Goal: Navigation & Orientation: Understand site structure

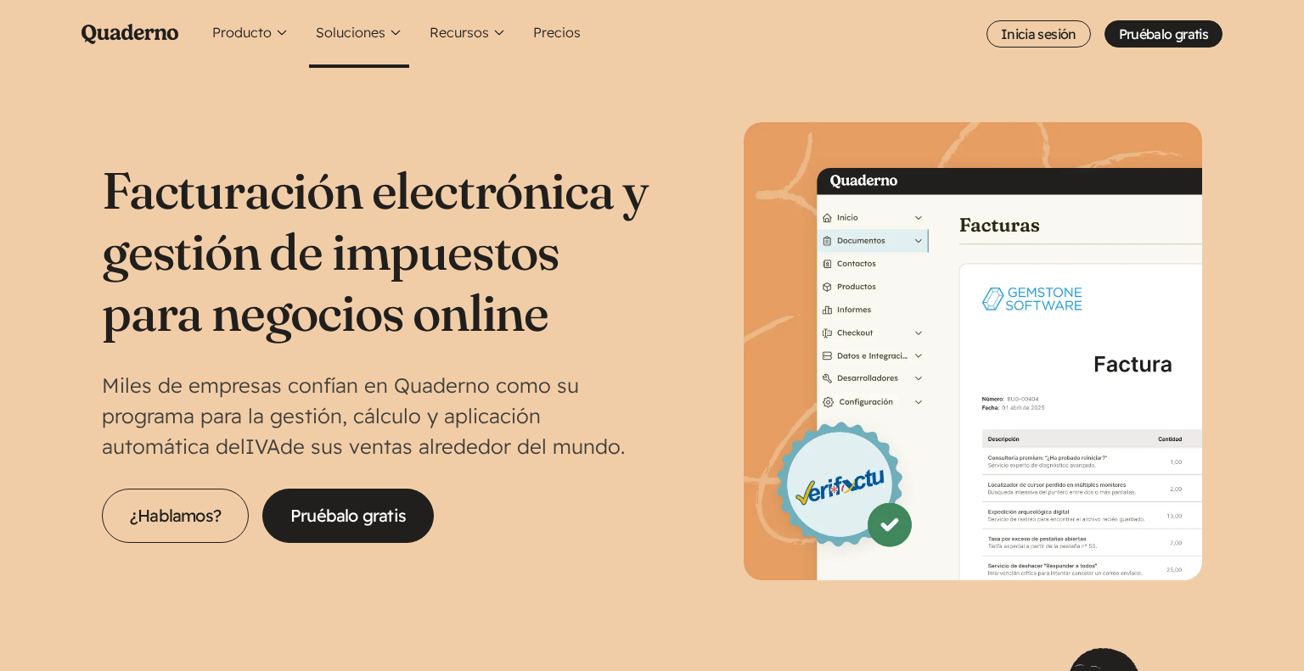
click at [378, 42] on button "Soluciones" at bounding box center [359, 34] width 100 height 68
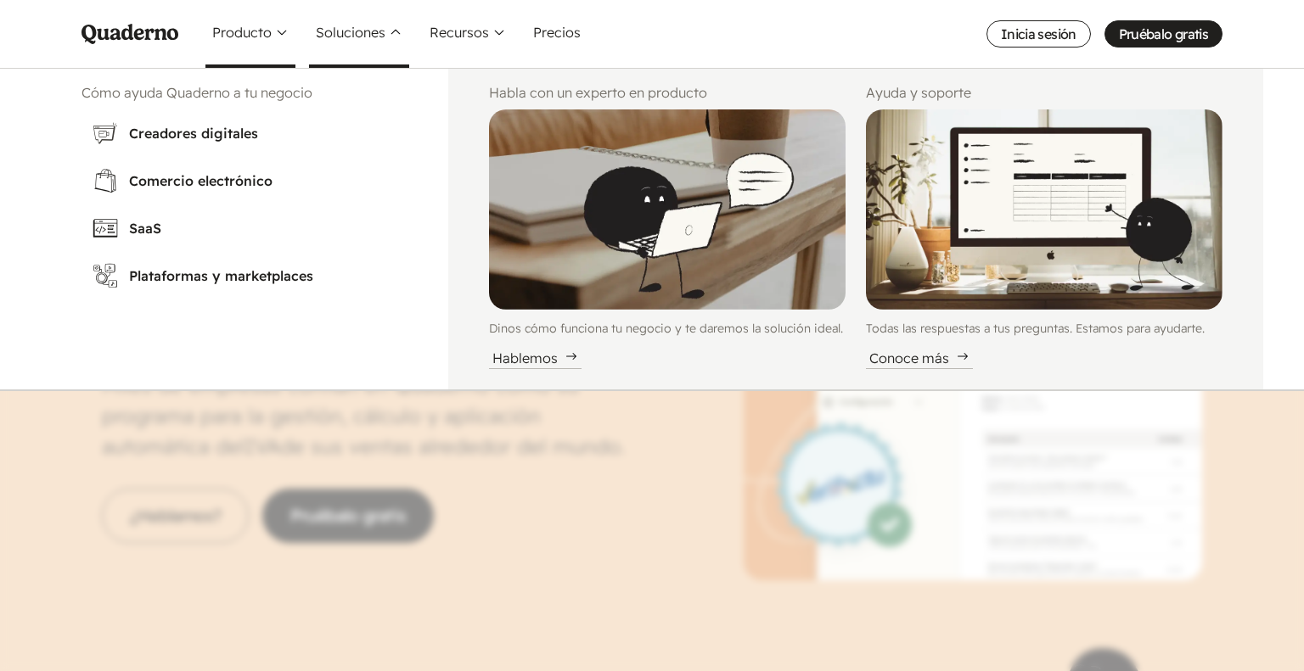
click at [262, 42] on button "Producto" at bounding box center [250, 34] width 90 height 68
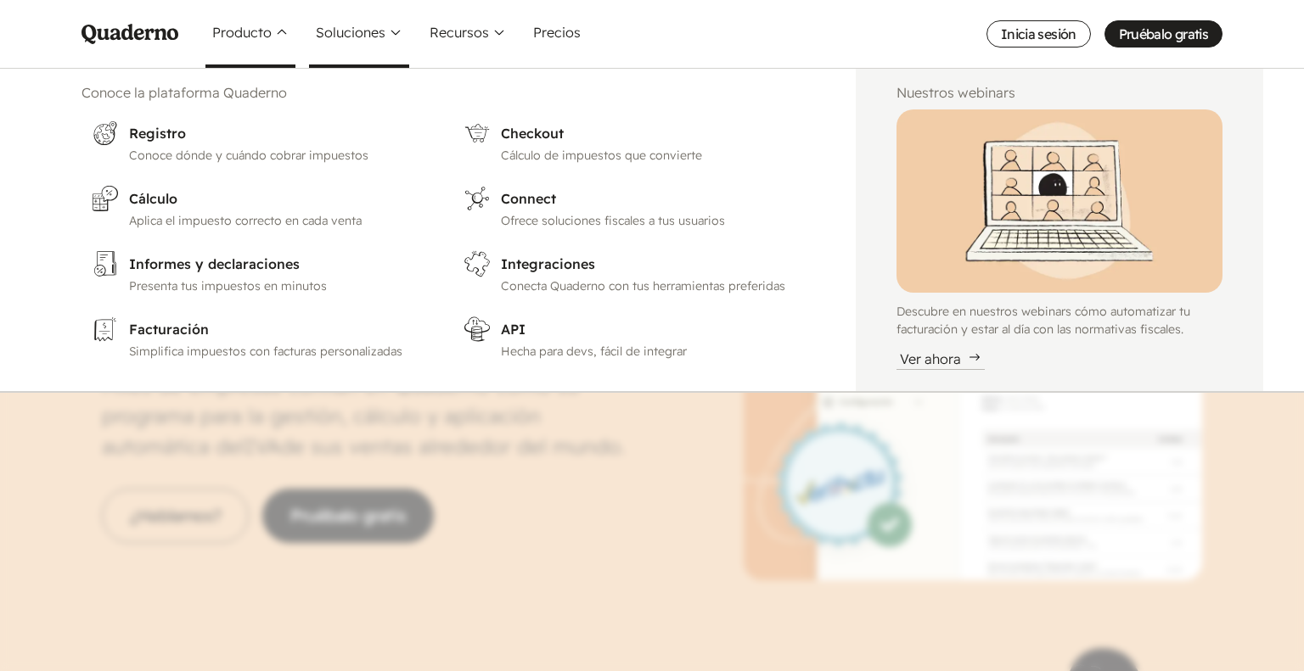
click at [322, 25] on button "Soluciones" at bounding box center [359, 34] width 100 height 68
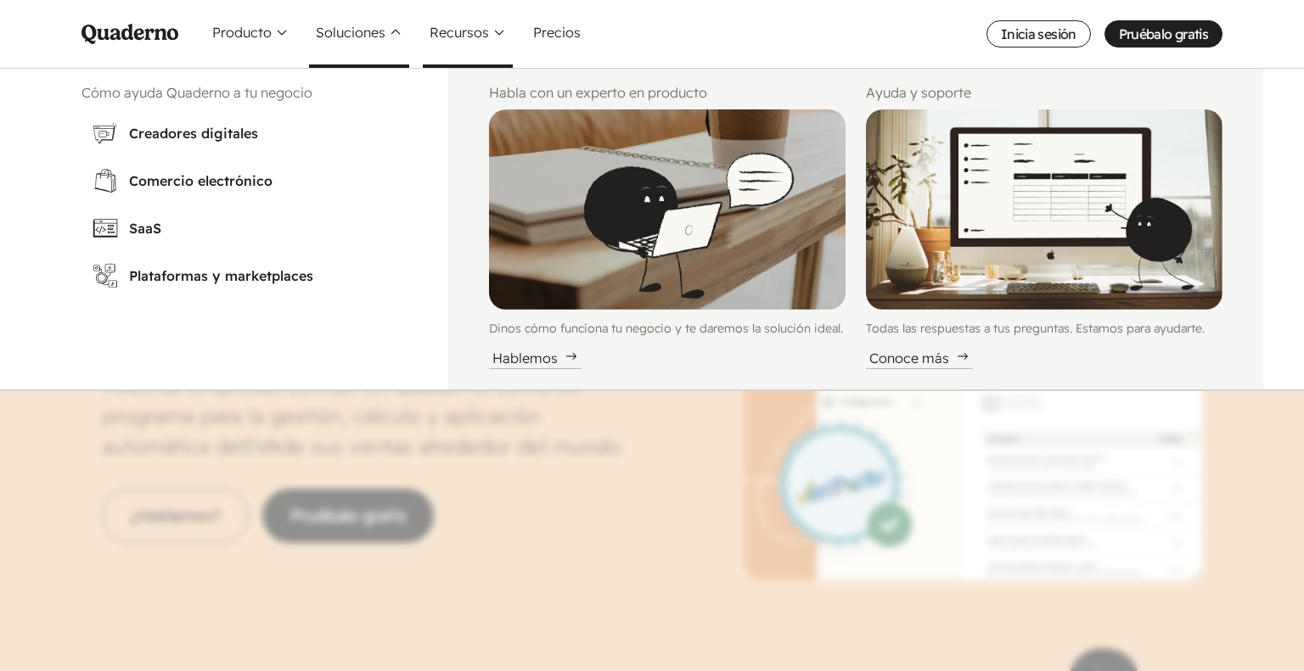
click at [462, 36] on button "Recursos" at bounding box center [468, 34] width 90 height 68
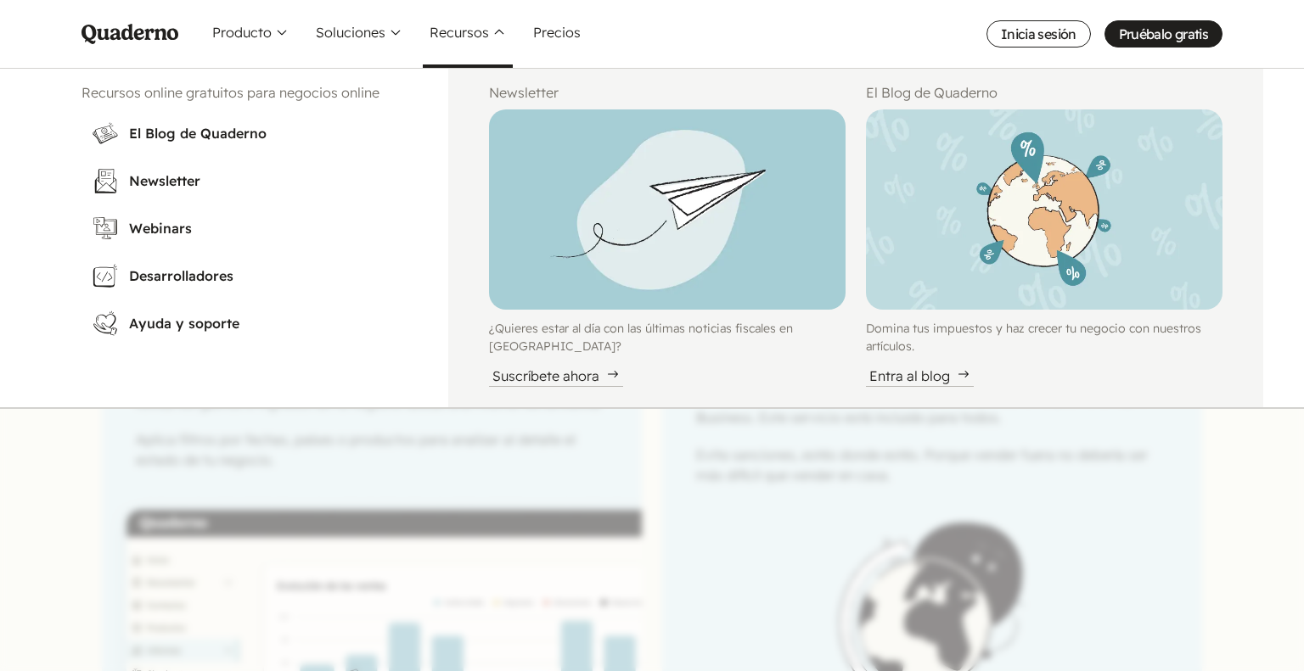
drag, startPoint x: 398, startPoint y: 544, endPoint x: 378, endPoint y: 536, distance: 21.8
click at [394, 540] on nav "Menu Pruébalo gratis Quaderno Homepage Producto Conoce la plataforma Quaderno W…" at bounding box center [652, 335] width 1304 height 671
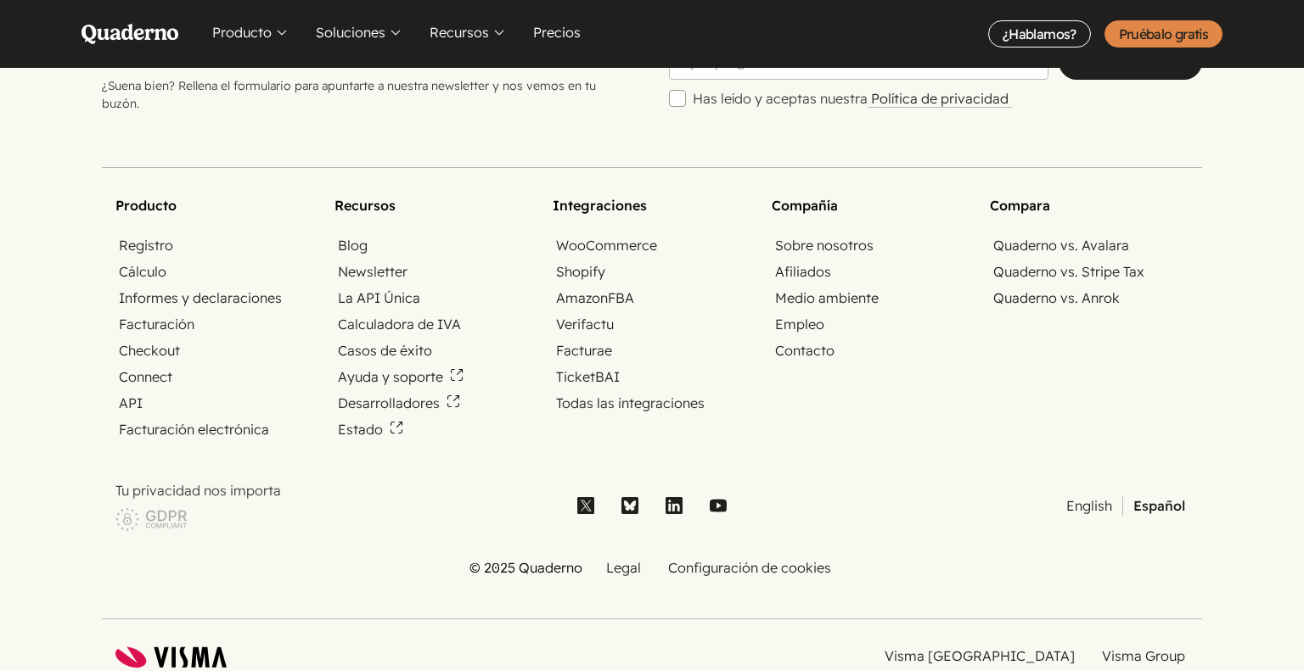
scroll to position [5884, 0]
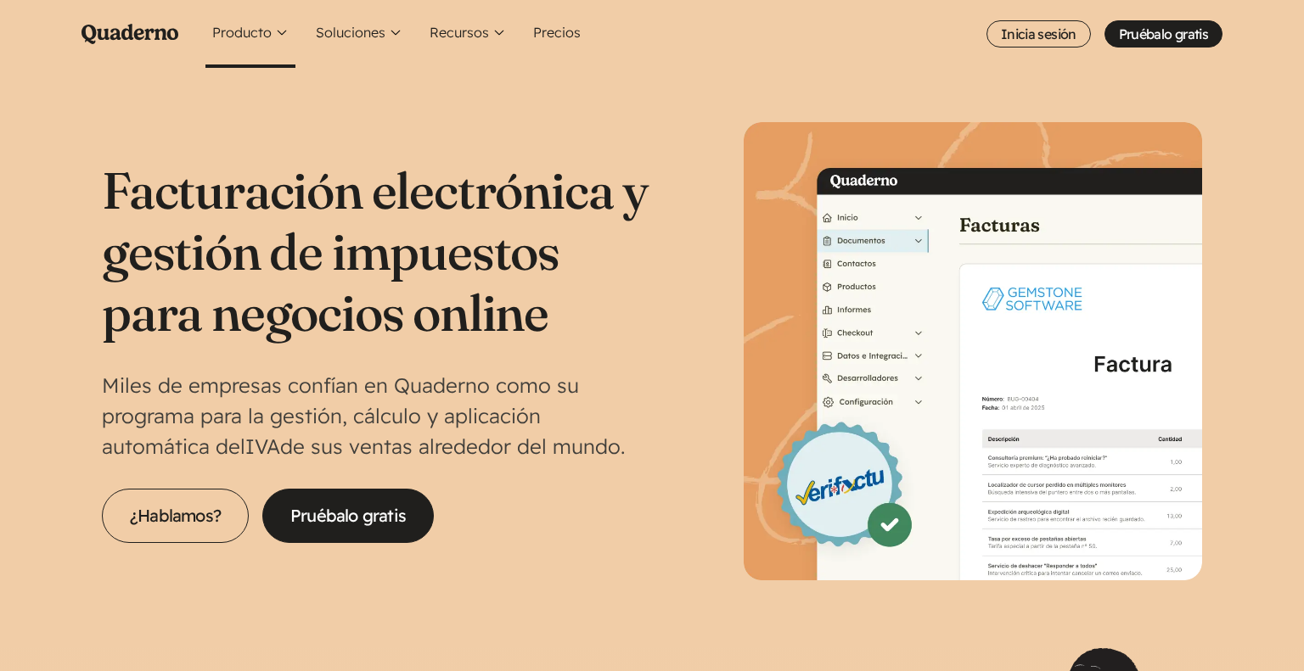
click at [258, 30] on button "Producto" at bounding box center [250, 34] width 90 height 68
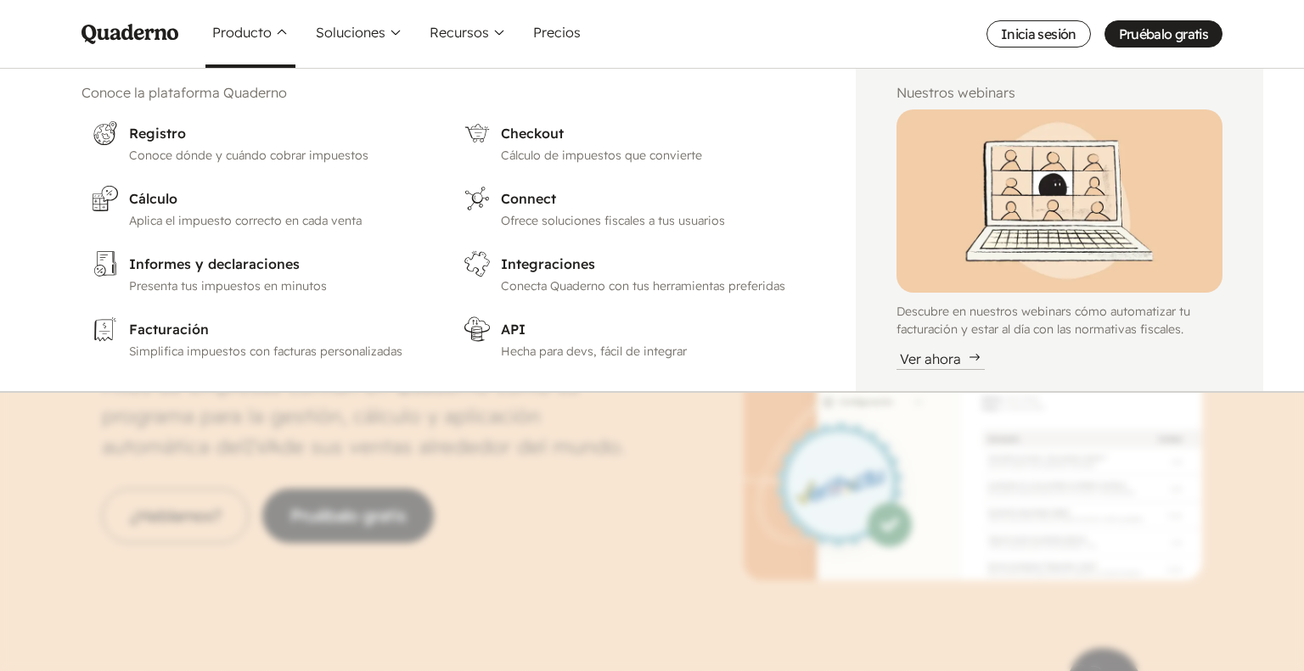
click at [0, 491] on nav "Menu Pruébalo gratis Quaderno Homepage Producto Conoce la plataforma Quaderno W…" at bounding box center [652, 335] width 1304 height 671
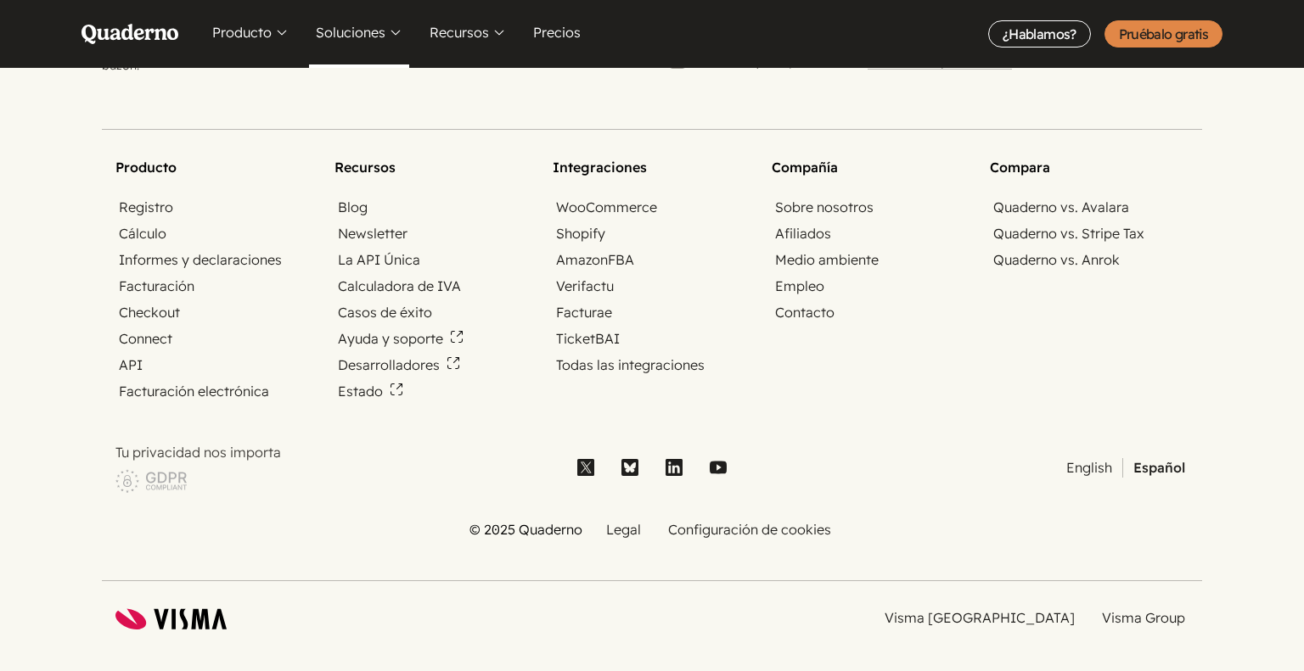
scroll to position [5876, 0]
click at [641, 169] on section "Integraciones WooCommerce Shopify Amazon FBA Verifactu Facturae TicketBAI Todas…" at bounding box center [652, 280] width 199 height 244
click at [641, 158] on section "Integraciones WooCommerce Shopify Amazon FBA Verifactu Facturae TicketBAI Todas…" at bounding box center [652, 280] width 199 height 244
click at [373, 31] on button "Soluciones" at bounding box center [359, 34] width 100 height 68
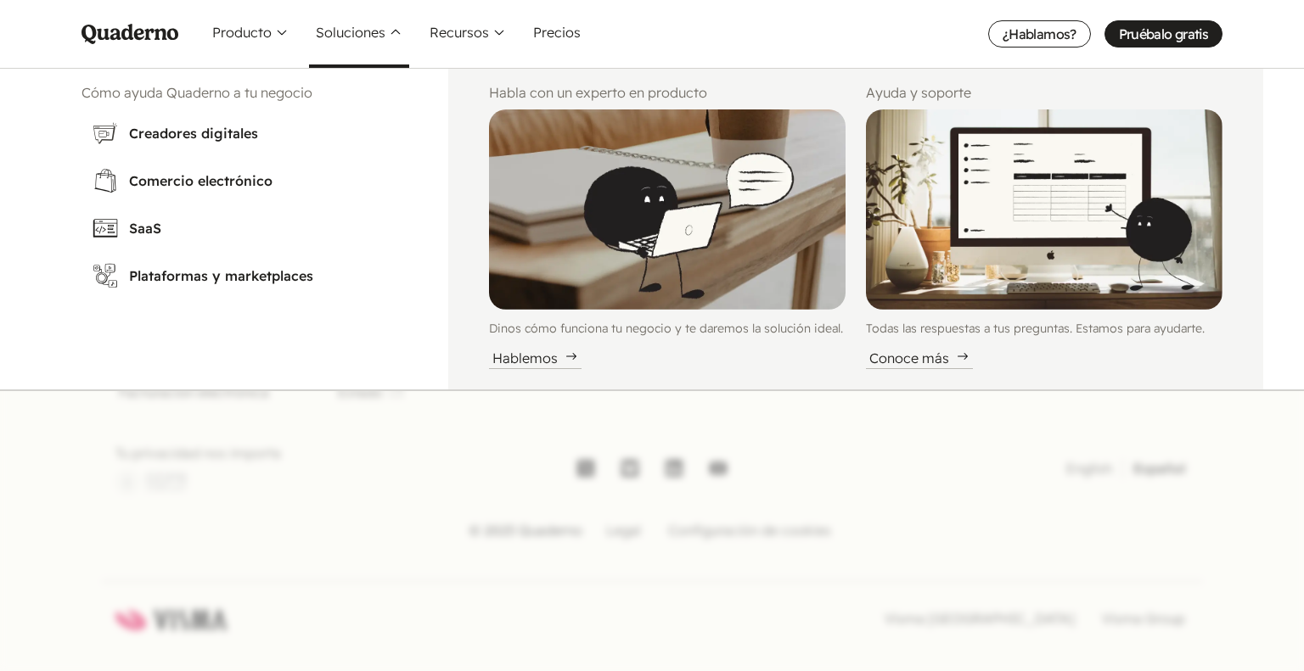
click at [278, 462] on nav "Menu Pruébalo gratis Quaderno Homepage Producto Conoce la plataforma Quaderno W…" at bounding box center [652, 335] width 1304 height 671
